Goal: Transaction & Acquisition: Purchase product/service

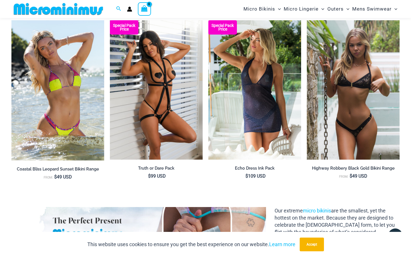
scroll to position [474, 0]
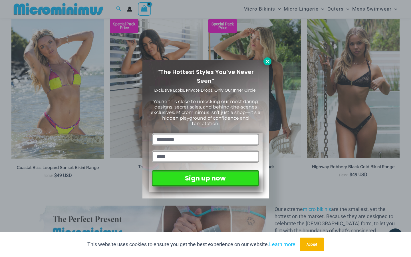
click at [270, 60] on icon at bounding box center [267, 61] width 5 height 5
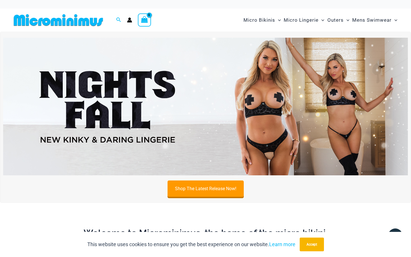
scroll to position [0, 0]
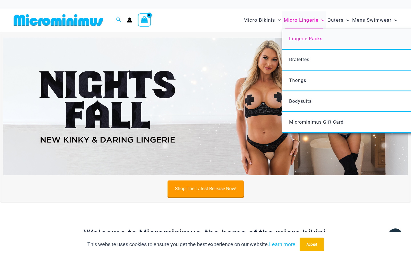
click at [313, 36] on span "Lingerie Packs" at bounding box center [305, 38] width 33 height 5
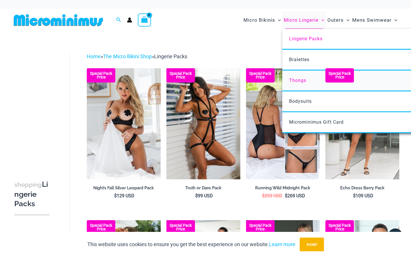
click at [308, 80] on link "Thongs" at bounding box center [368, 81] width 170 height 21
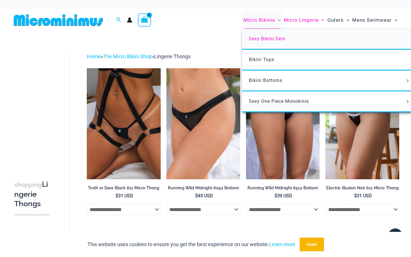
click at [276, 42] on link "Sexy Bikini Sets" at bounding box center [327, 39] width 170 height 21
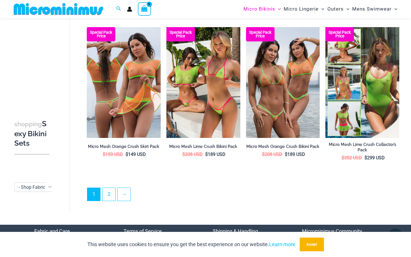
scroll to position [1111, 0]
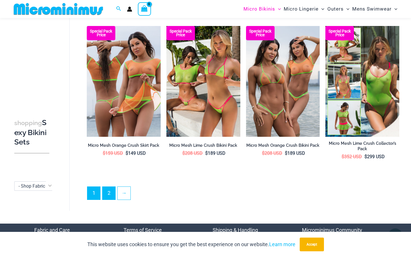
click at [112, 191] on link "2" at bounding box center [109, 193] width 13 height 13
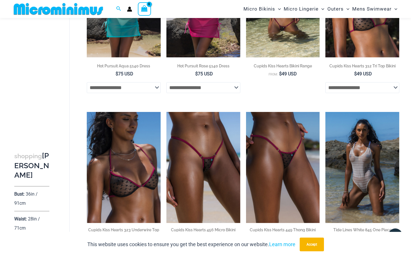
scroll to position [131, 0]
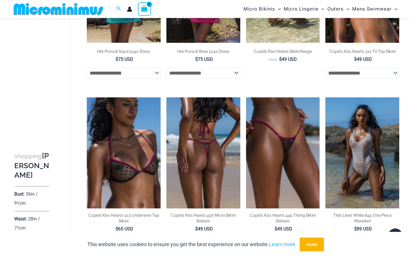
click at [202, 149] on img at bounding box center [204, 152] width 74 height 111
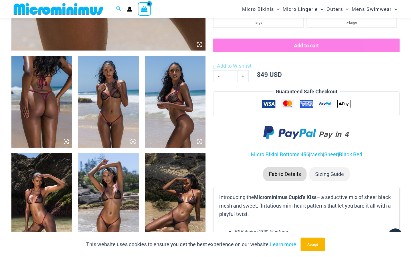
scroll to position [293, 0]
click at [122, 108] on img at bounding box center [108, 101] width 61 height 91
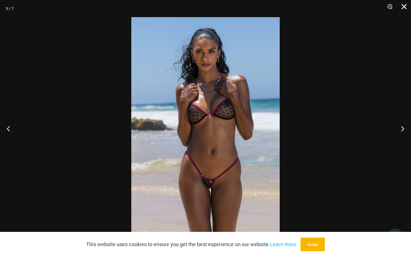
click at [403, 7] on button "Close" at bounding box center [402, 8] width 14 height 17
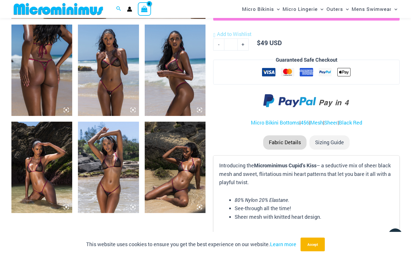
scroll to position [289, 0]
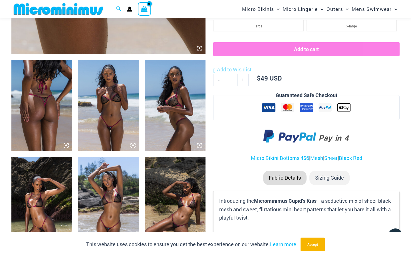
click at [55, 103] on img at bounding box center [41, 105] width 61 height 91
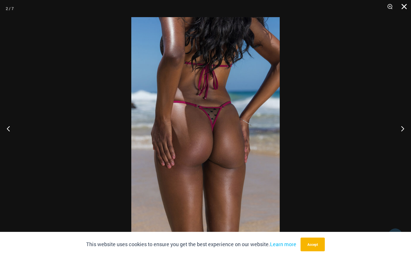
click at [404, 8] on button "Close" at bounding box center [402, 8] width 14 height 17
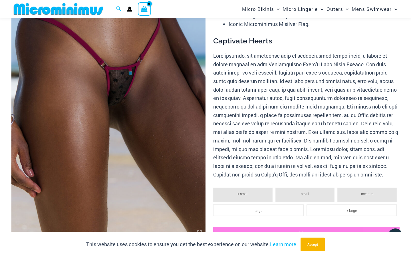
scroll to position [87, 0]
